Goal: Information Seeking & Learning: Learn about a topic

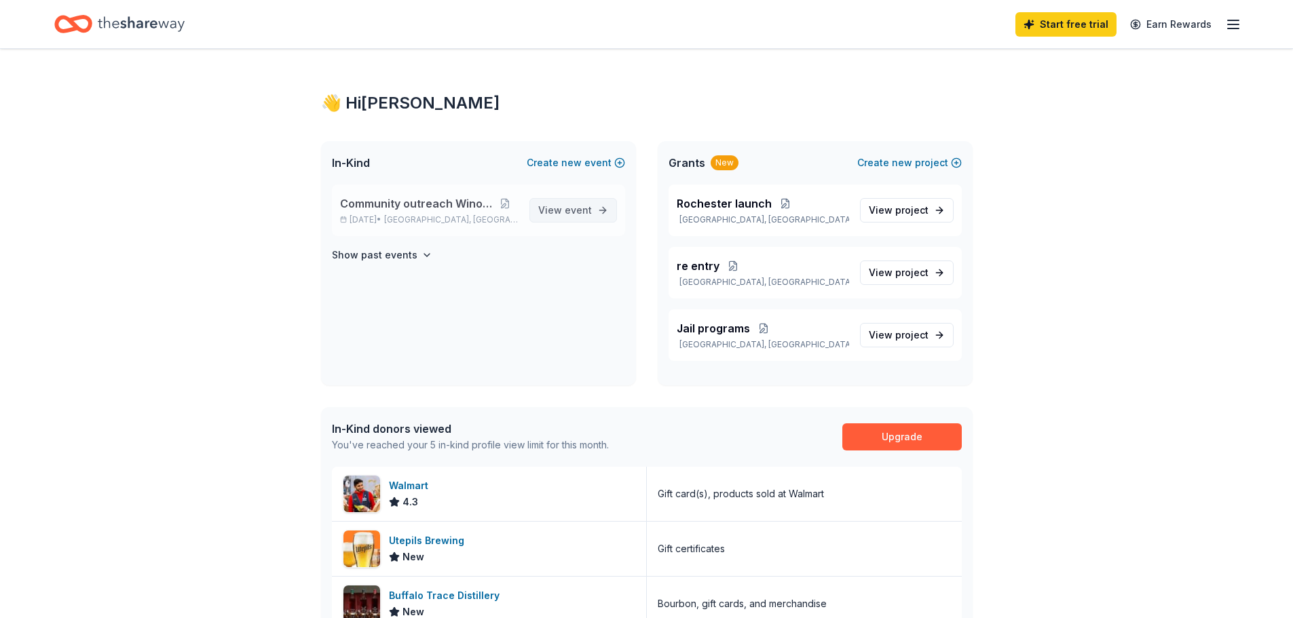
click at [576, 209] on span "event" at bounding box center [578, 210] width 27 height 12
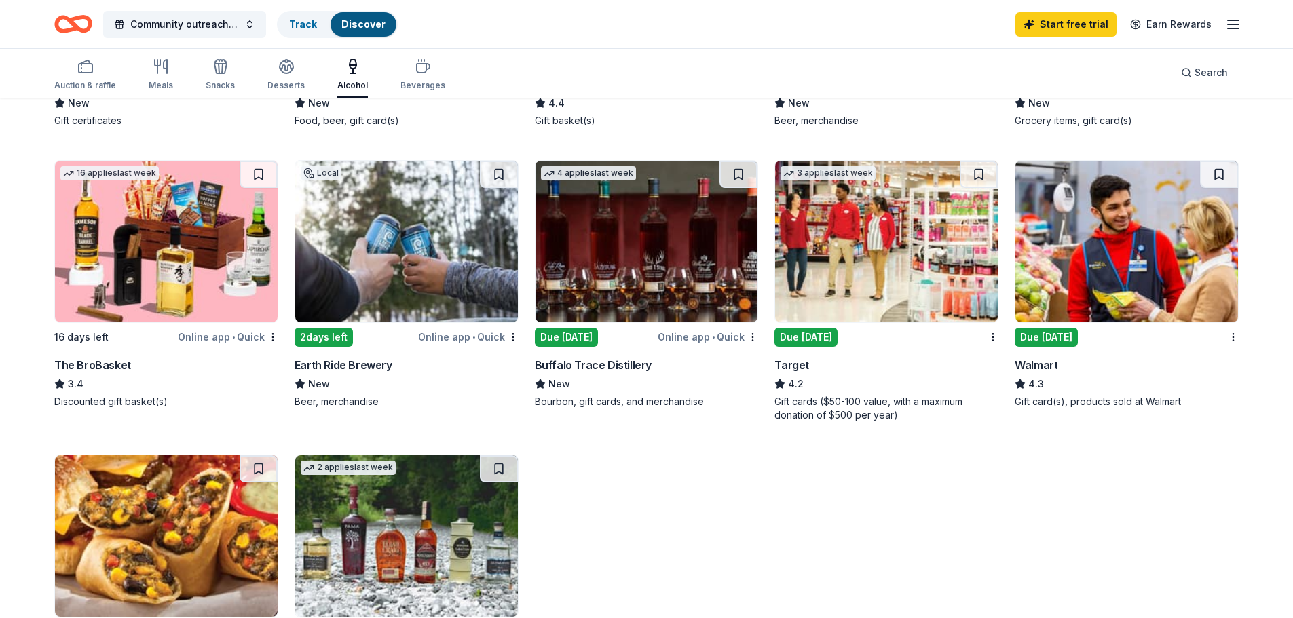
scroll to position [407, 0]
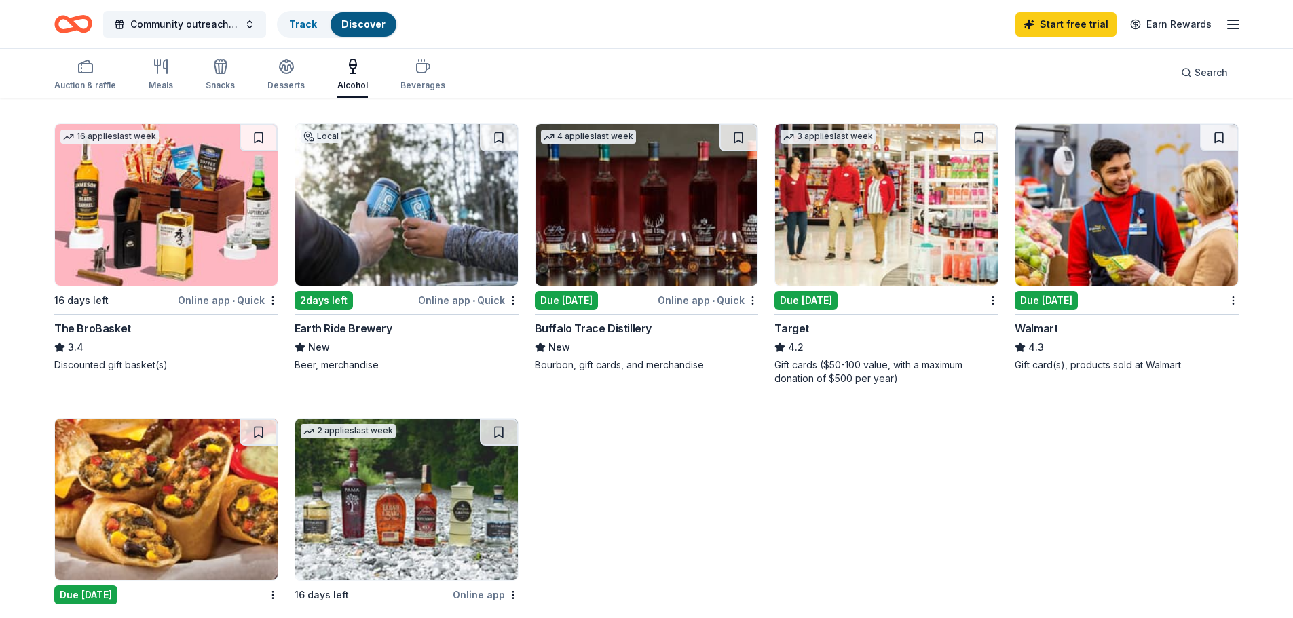
click at [863, 190] on img at bounding box center [886, 205] width 223 height 162
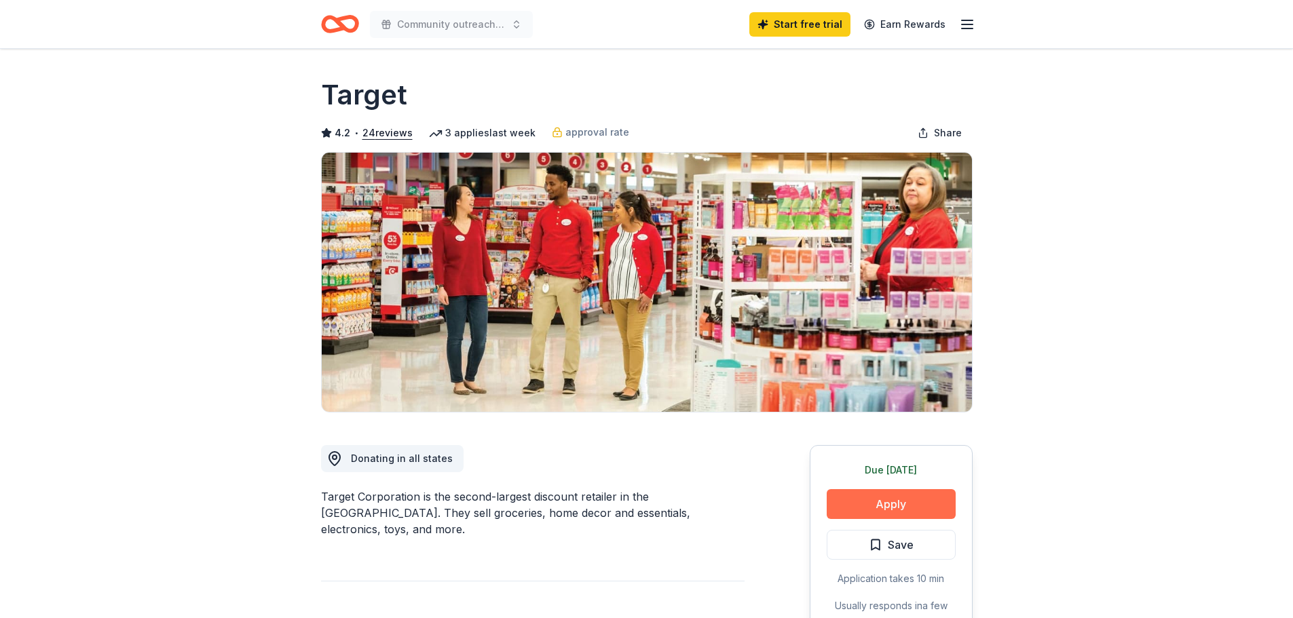
click at [872, 502] on button "Apply" at bounding box center [891, 504] width 129 height 30
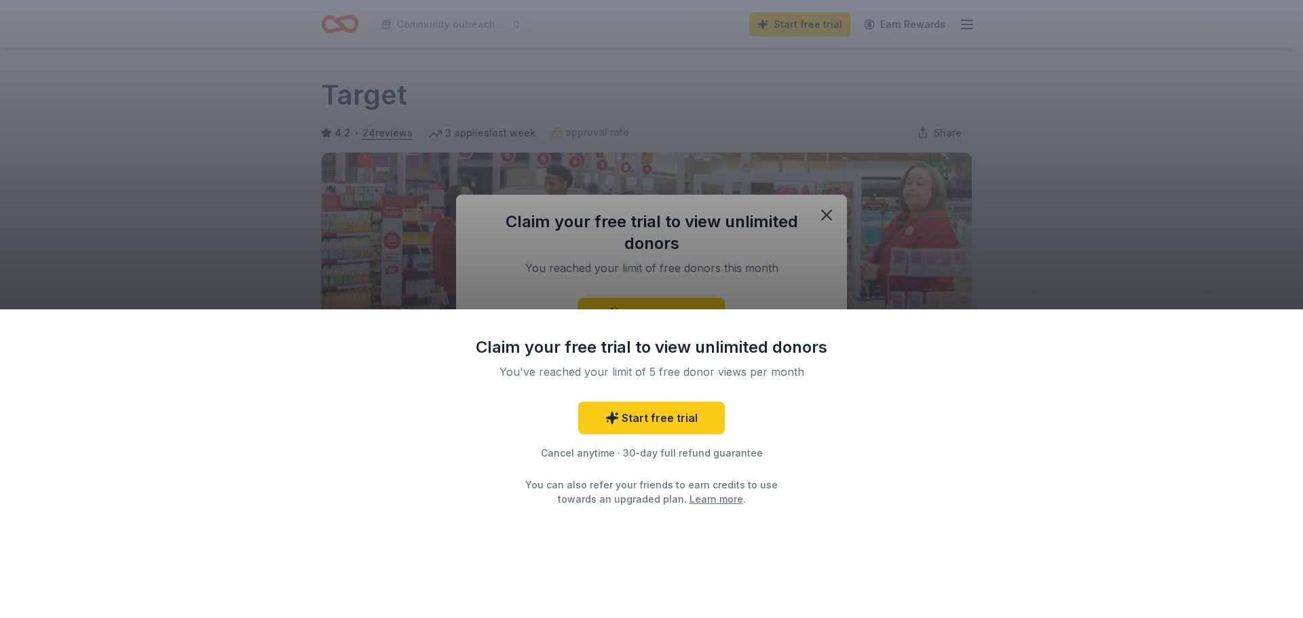
click at [1114, 252] on div "Claim your free trial to view unlimited donors You've reached your limit of 5 f…" at bounding box center [651, 309] width 1303 height 618
click at [645, 117] on div "Claim your free trial to view unlimited donors You've reached your limit of 5 f…" at bounding box center [651, 309] width 1303 height 618
click at [827, 216] on div "Claim your free trial to view unlimited donors You've reached your limit of 5 f…" at bounding box center [651, 309] width 1303 height 618
click at [924, 371] on div "Claim your free trial to view unlimited donors You've reached your limit of 5 f…" at bounding box center [651, 463] width 1303 height 309
click at [625, 422] on link "Start free trial" at bounding box center [651, 418] width 147 height 33
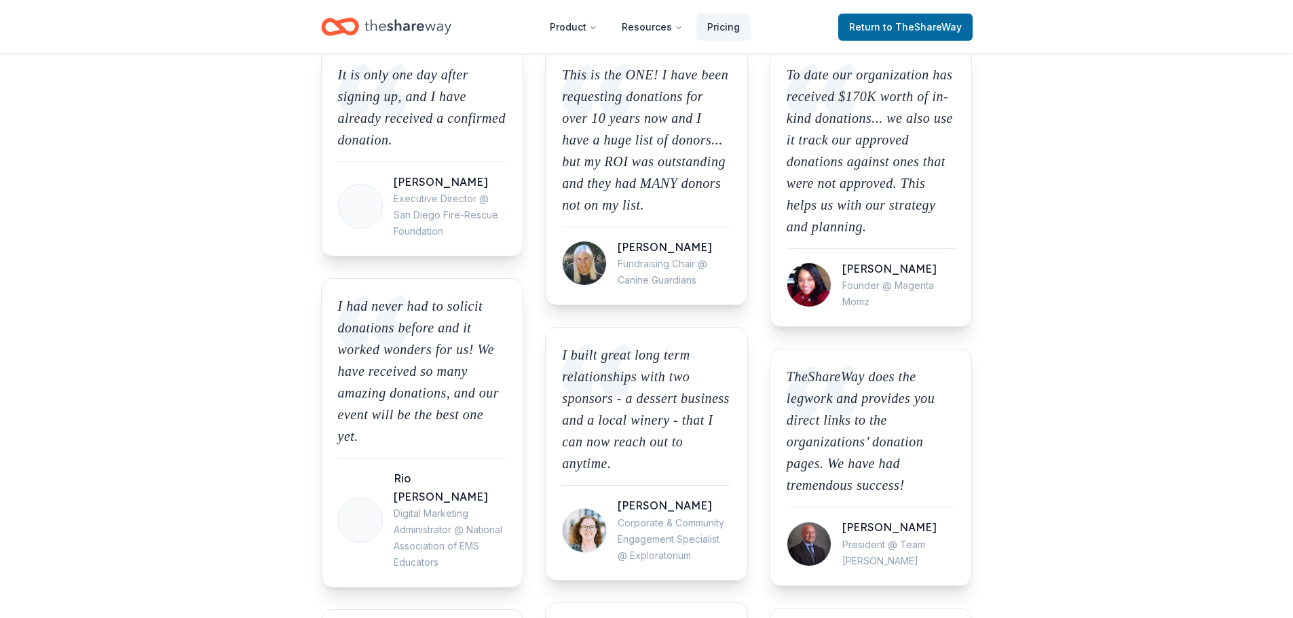
scroll to position [1154, 0]
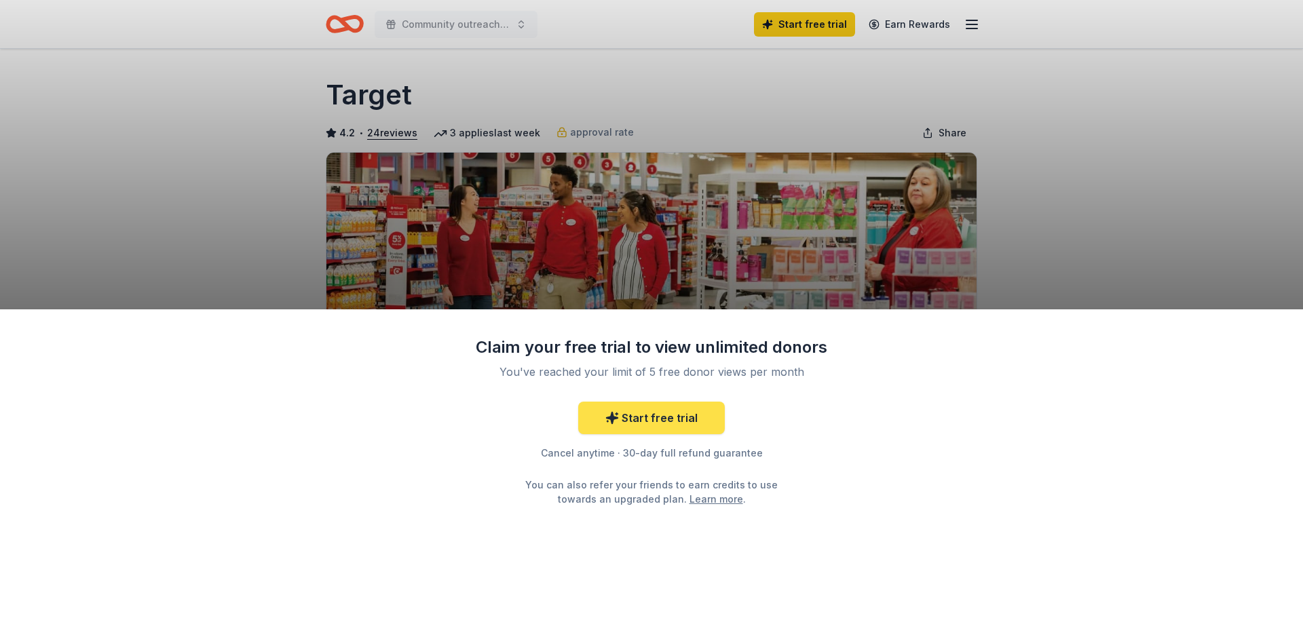
click at [656, 423] on link "Start free trial" at bounding box center [651, 418] width 147 height 33
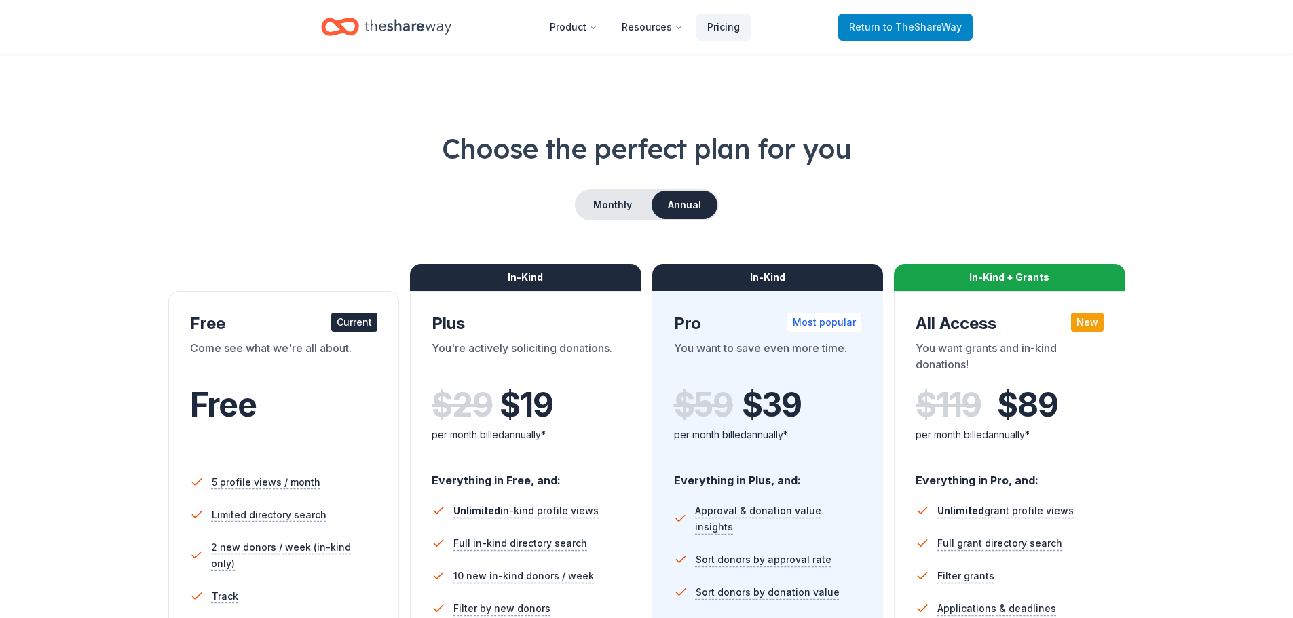
click at [888, 33] on span "Return to TheShareWay" at bounding box center [905, 27] width 113 height 16
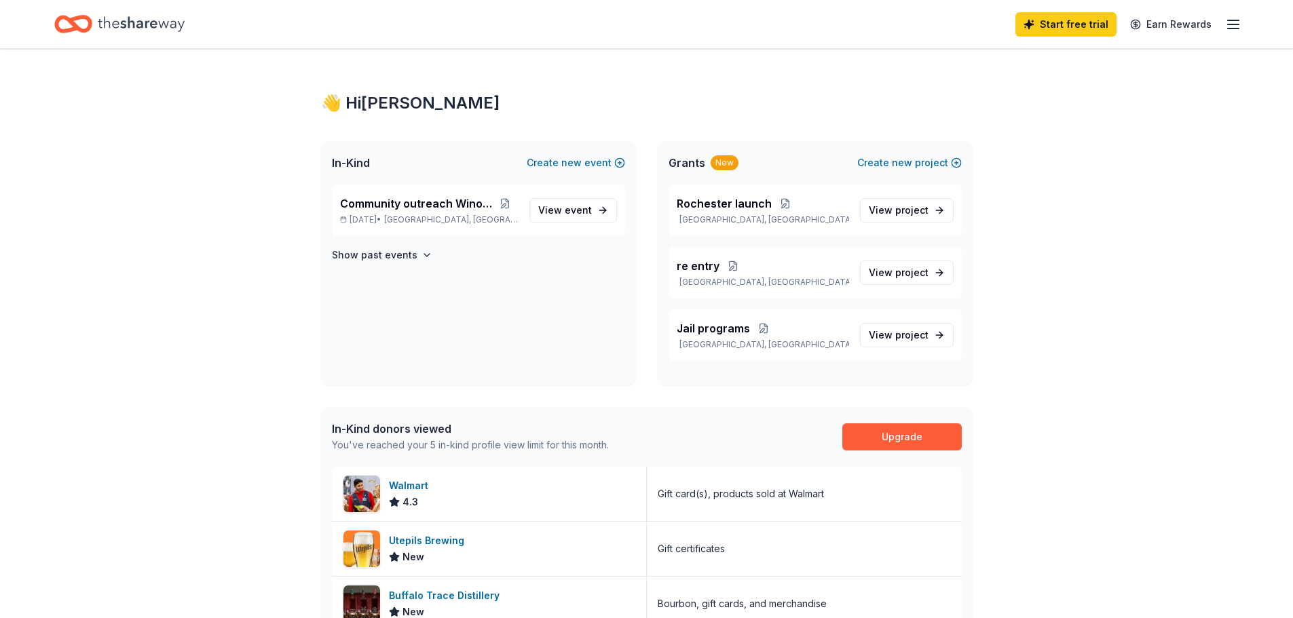
click at [716, 159] on div "New" at bounding box center [725, 162] width 28 height 15
click at [684, 164] on span "Grants" at bounding box center [686, 163] width 37 height 16
click at [714, 203] on span "Rochester launch" at bounding box center [724, 203] width 95 height 16
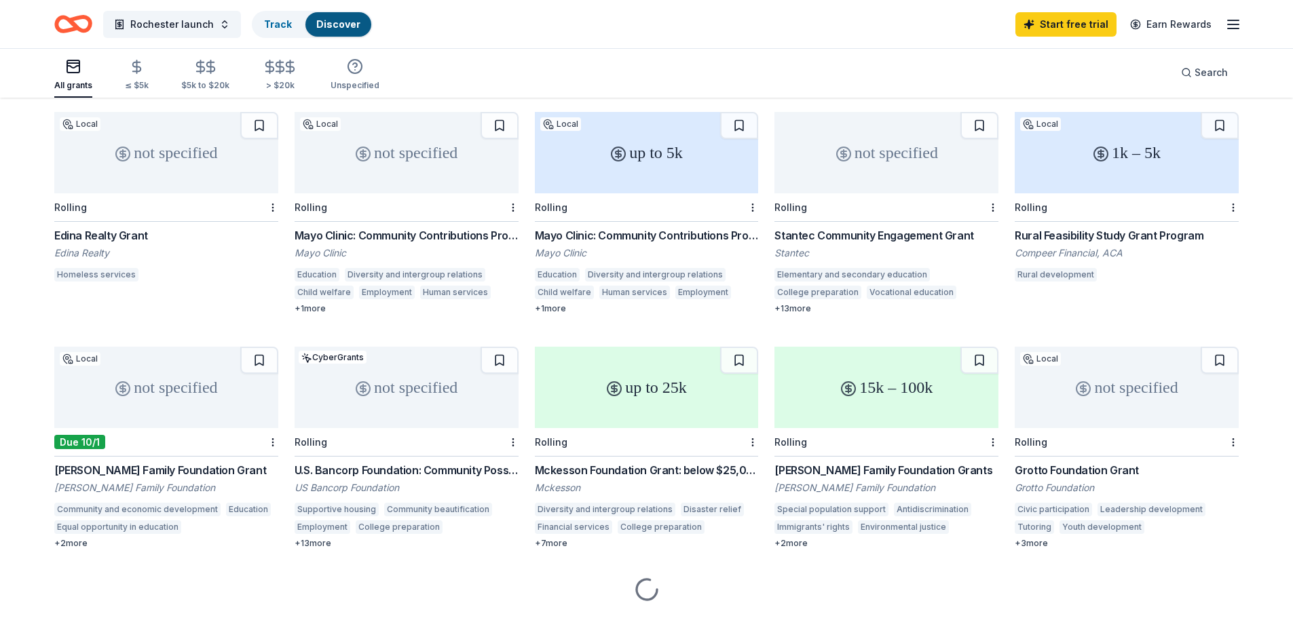
scroll to position [154, 0]
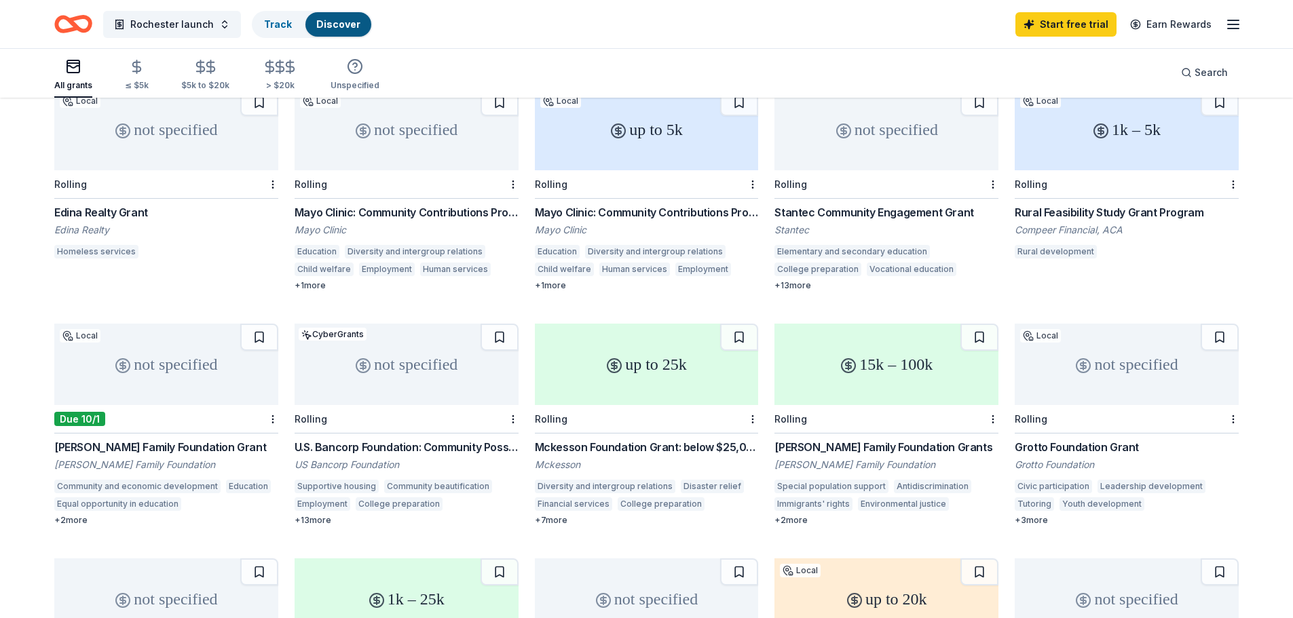
click at [848, 439] on div "[PERSON_NAME] Family Foundation Grants" at bounding box center [886, 447] width 224 height 16
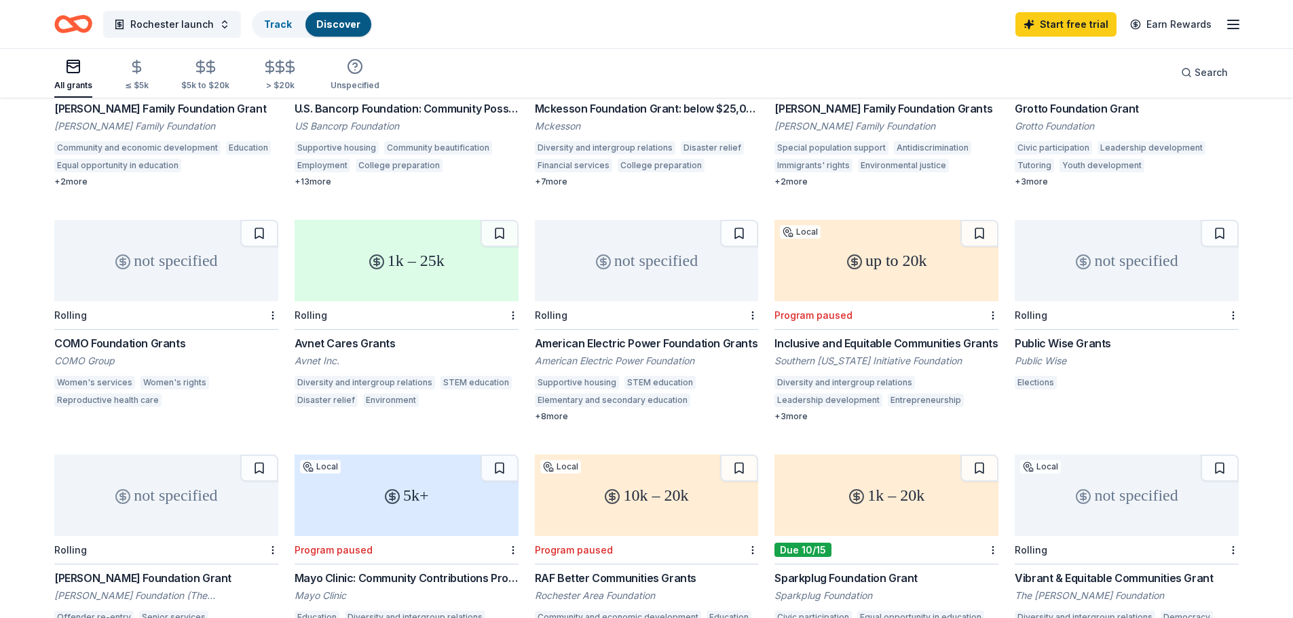
scroll to position [493, 0]
click at [850, 255] on circle at bounding box center [855, 262] width 14 height 14
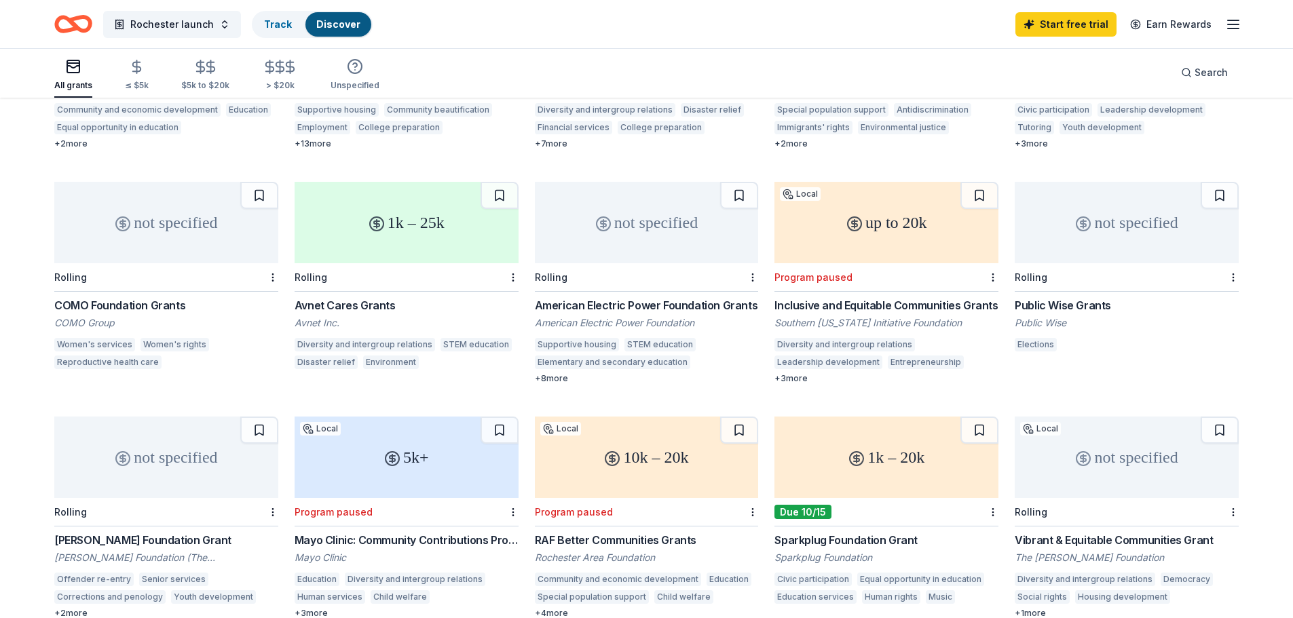
scroll to position [561, 0]
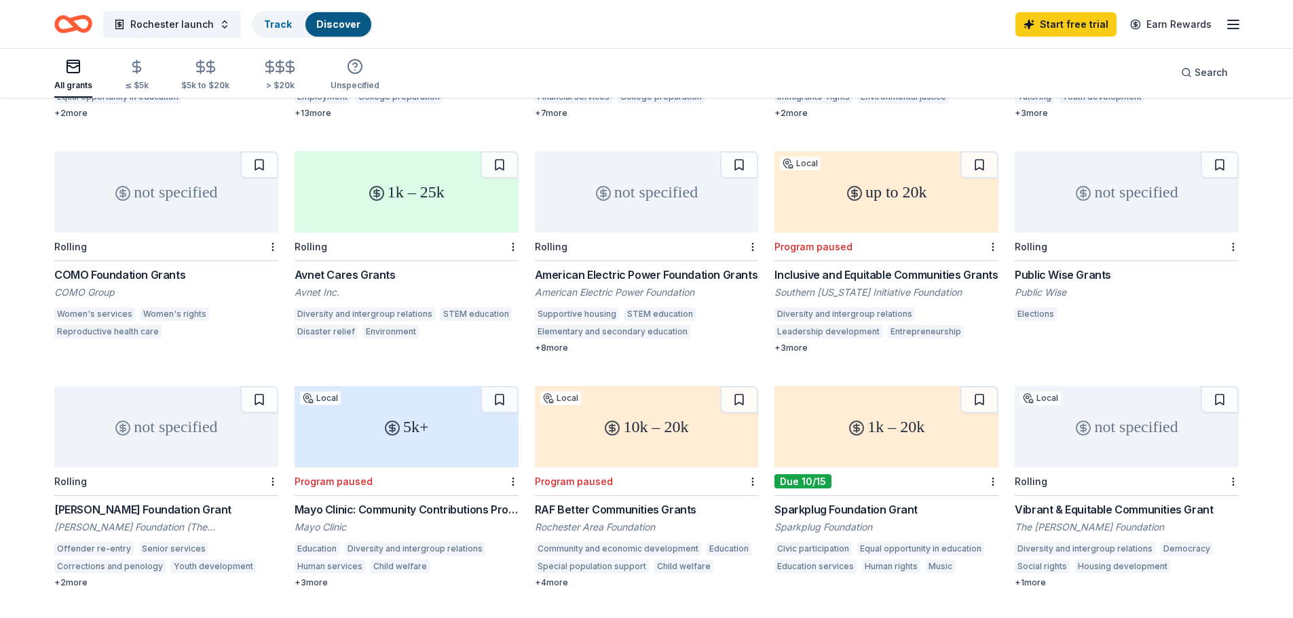
click at [147, 502] on div "[PERSON_NAME] Foundation Grant" at bounding box center [166, 510] width 224 height 16
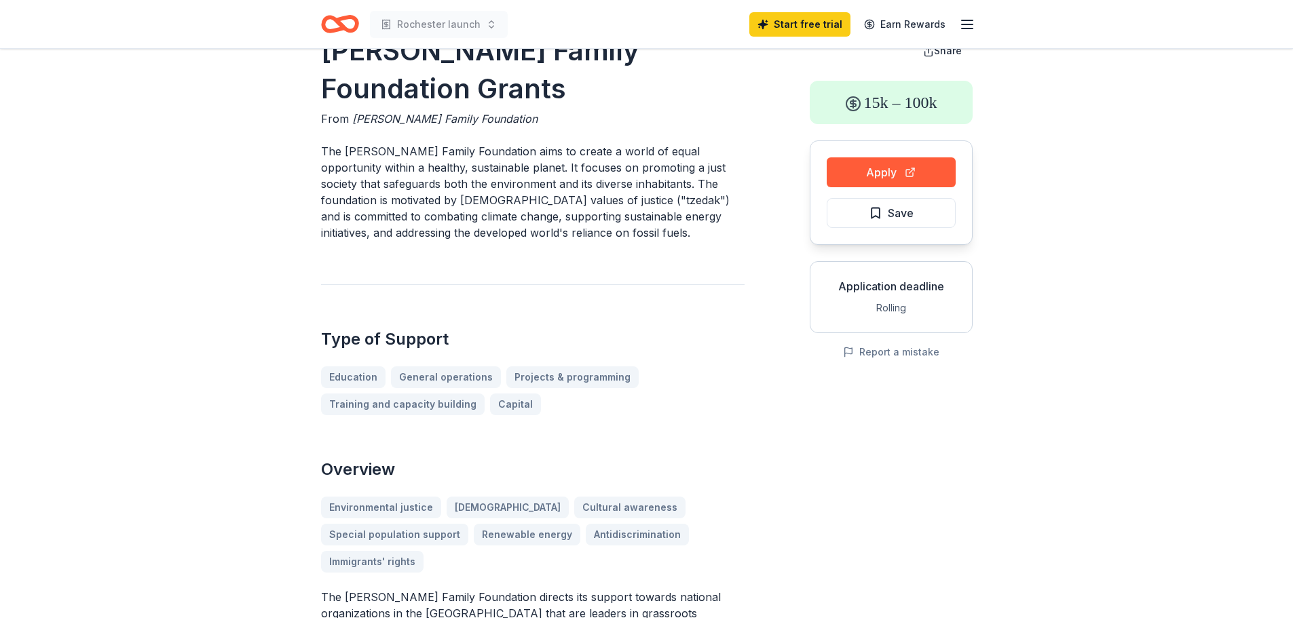
scroll to position [136, 0]
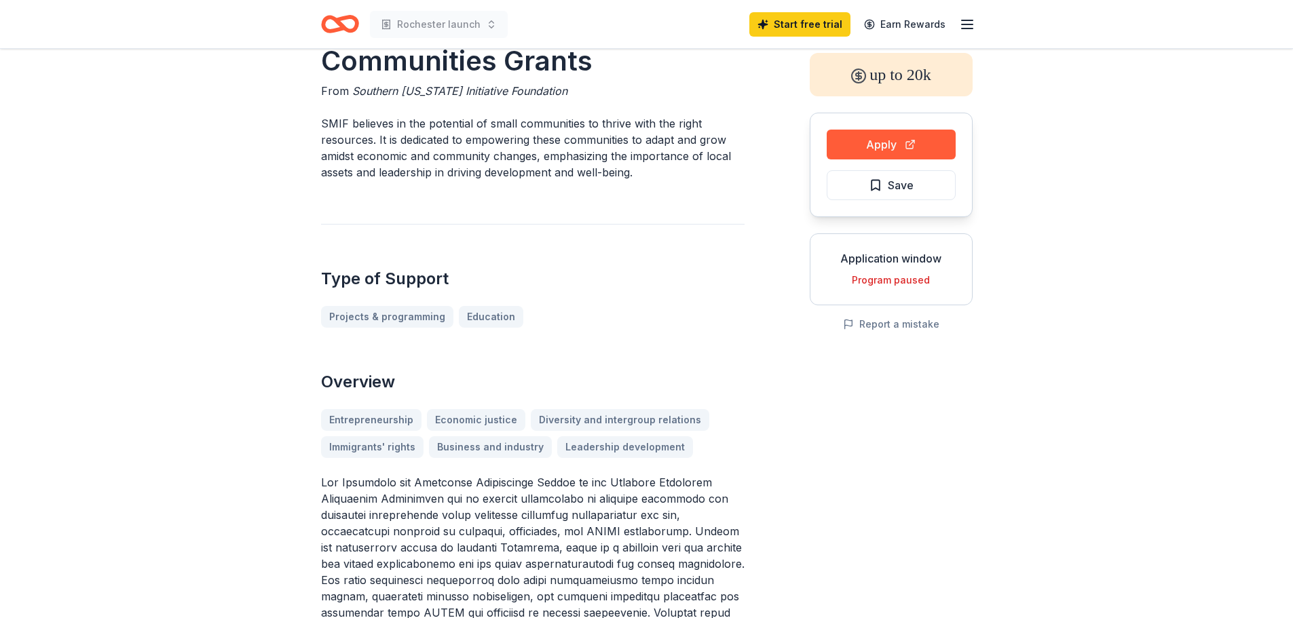
scroll to position [68, 0]
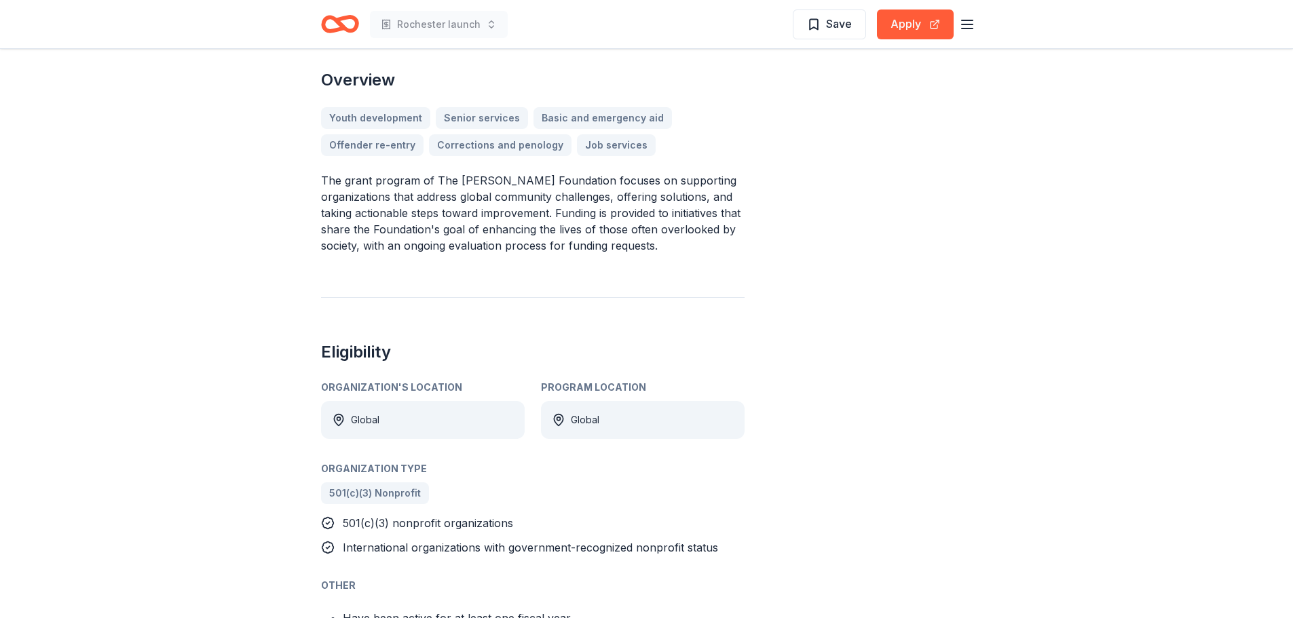
scroll to position [339, 0]
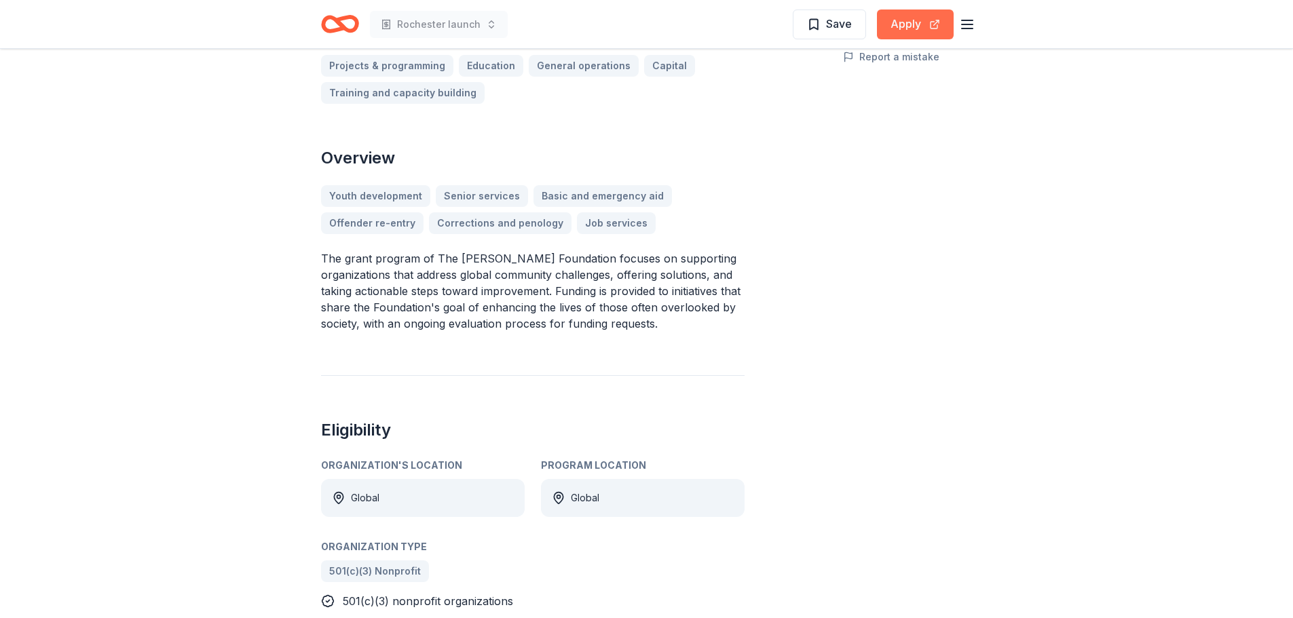
click at [899, 26] on button "Apply" at bounding box center [915, 25] width 77 height 30
